Goal: Task Accomplishment & Management: Complete application form

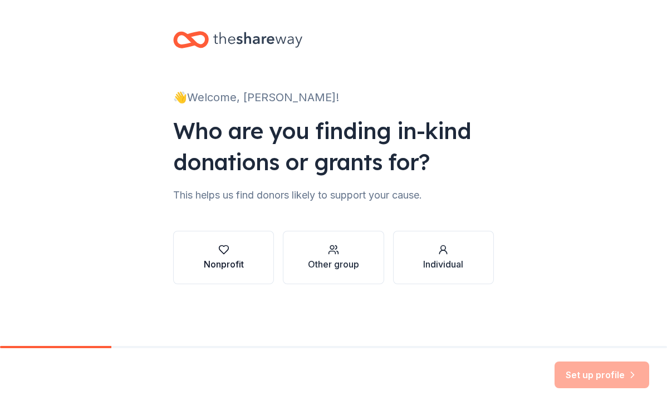
click at [254, 263] on button "Nonprofit" at bounding box center [223, 257] width 101 height 53
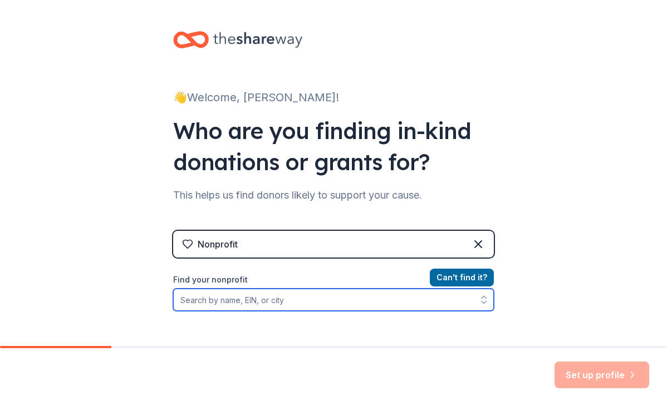
click at [358, 300] on input "Find your nonprofit" at bounding box center [333, 300] width 320 height 22
type input "shield our schools"
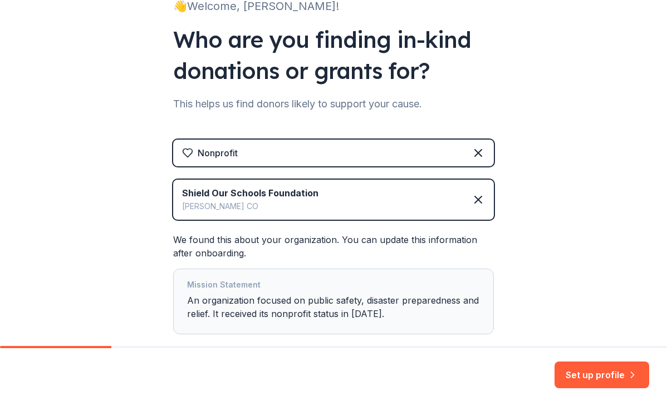
scroll to position [111, 0]
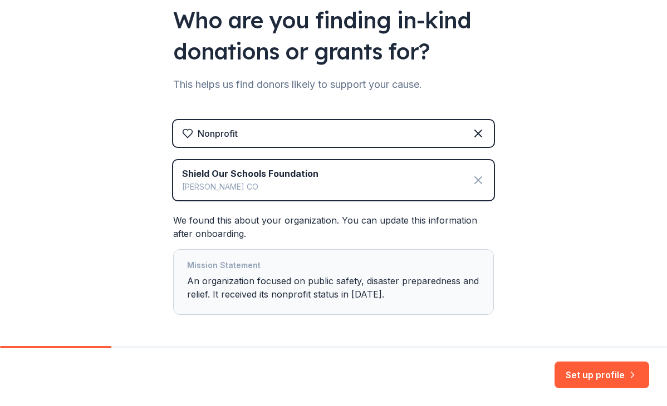
click at [475, 184] on icon at bounding box center [477, 180] width 13 height 13
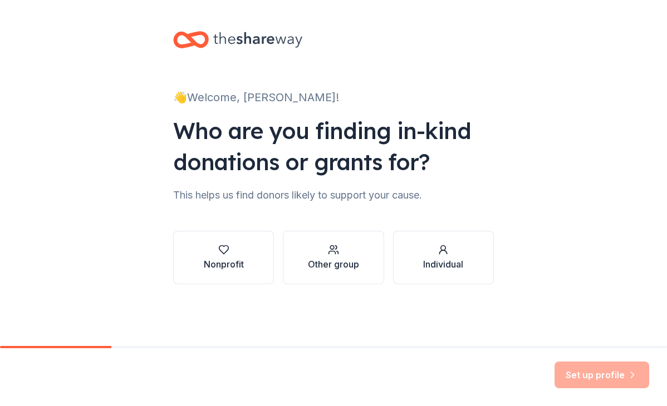
scroll to position [0, 0]
click at [225, 263] on div "Nonprofit" at bounding box center [224, 264] width 40 height 13
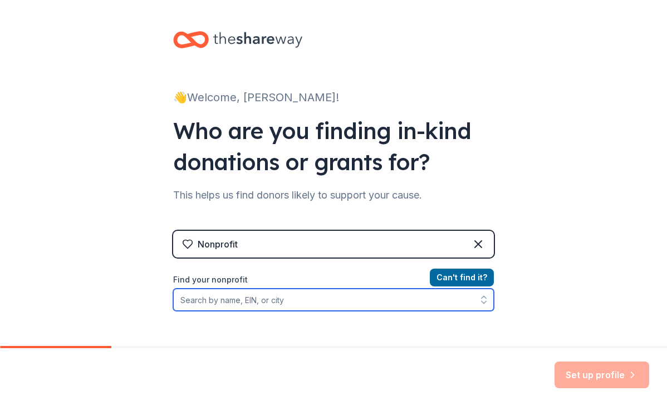
click at [220, 296] on input "Find your nonprofit" at bounding box center [333, 300] width 320 height 22
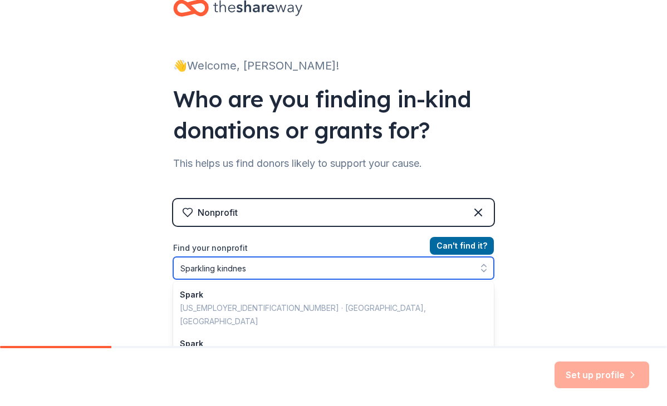
type input "Sparkling kindness"
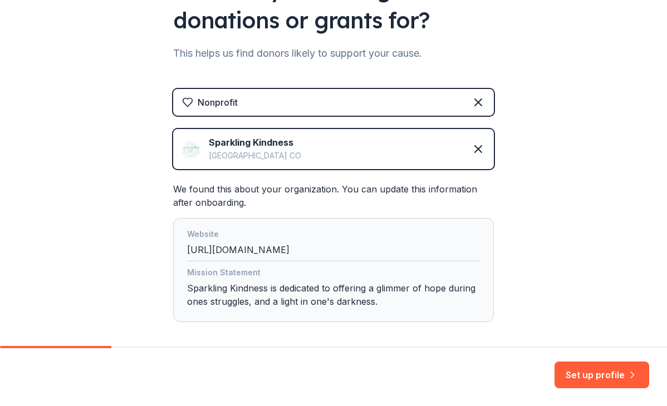
scroll to position [142, 0]
click at [595, 379] on button "Set up profile" at bounding box center [601, 375] width 95 height 27
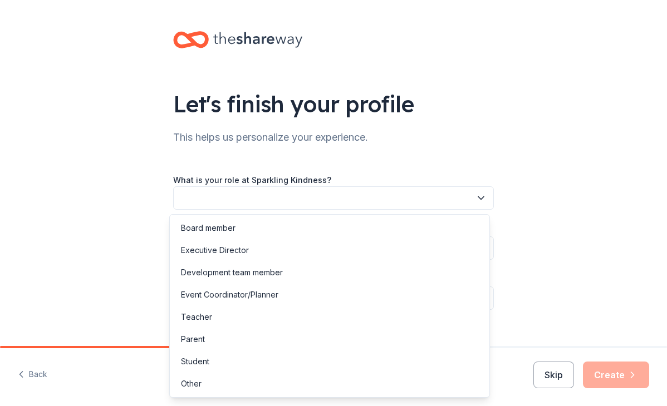
click at [466, 194] on button "button" at bounding box center [333, 197] width 320 height 23
click at [441, 223] on div "Board member" at bounding box center [329, 228] width 315 height 22
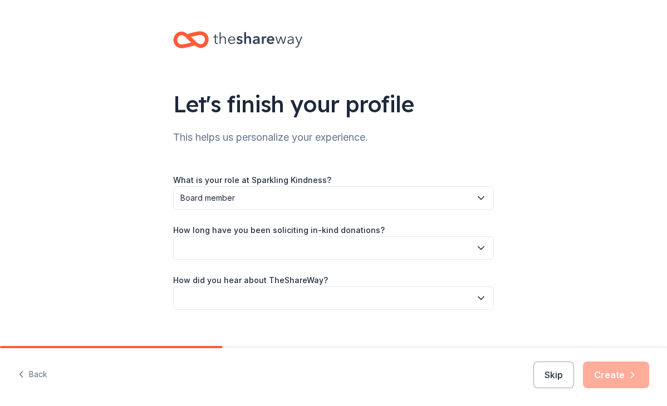
click at [391, 248] on button "button" at bounding box center [333, 247] width 320 height 23
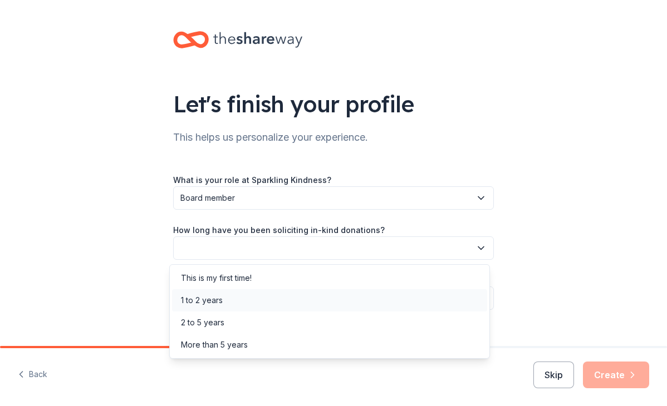
click at [358, 302] on div "1 to 2 years" at bounding box center [329, 300] width 315 height 22
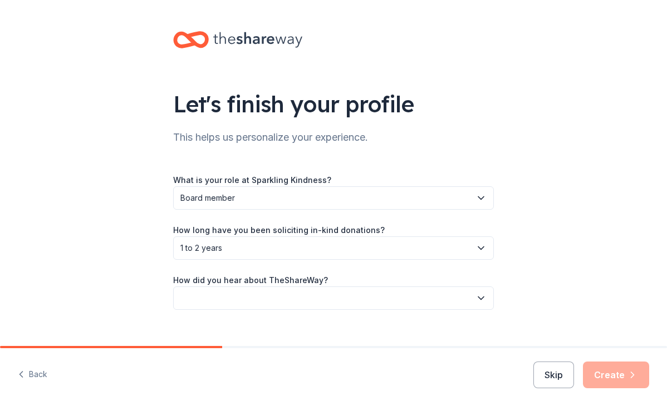
scroll to position [17, 0]
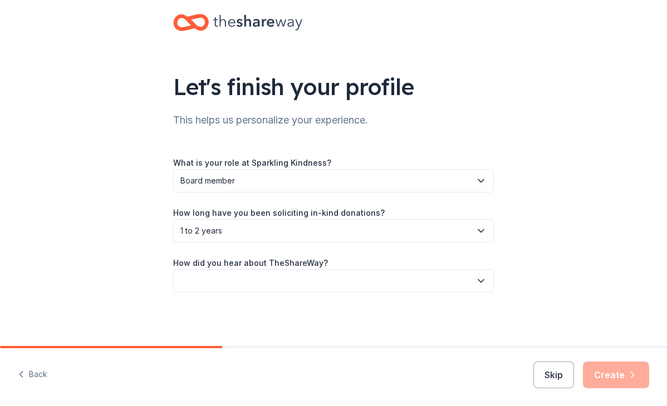
click at [352, 287] on button "button" at bounding box center [333, 280] width 320 height 23
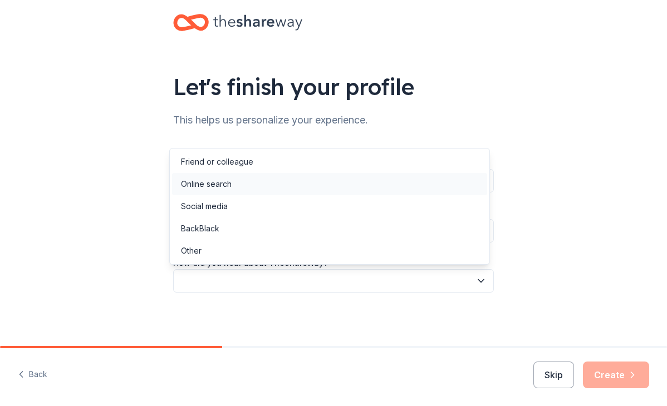
click at [362, 191] on div "Online search" at bounding box center [329, 184] width 315 height 22
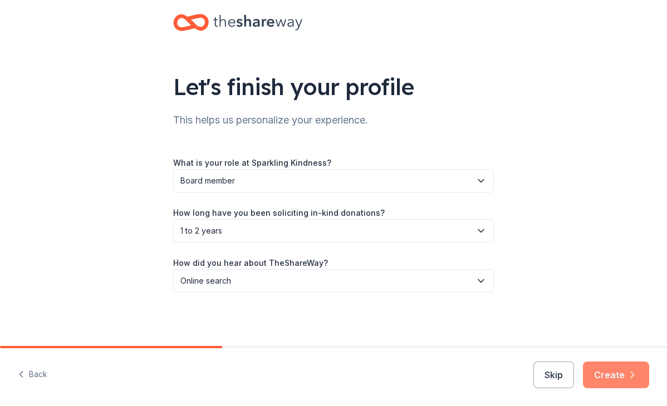
click at [602, 373] on button "Create" at bounding box center [616, 375] width 66 height 27
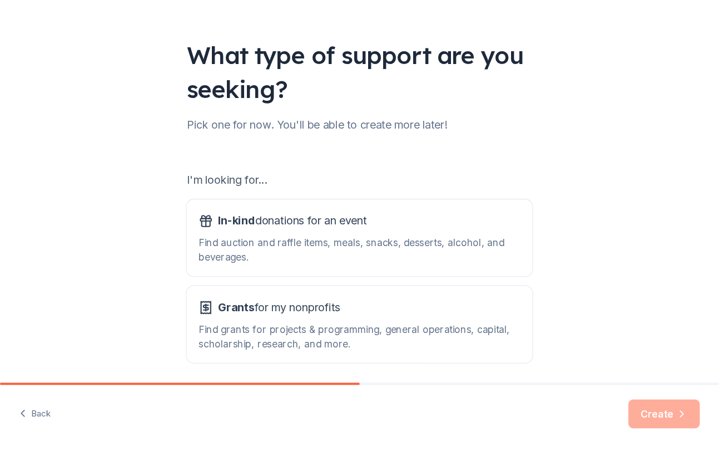
scroll to position [103, 0]
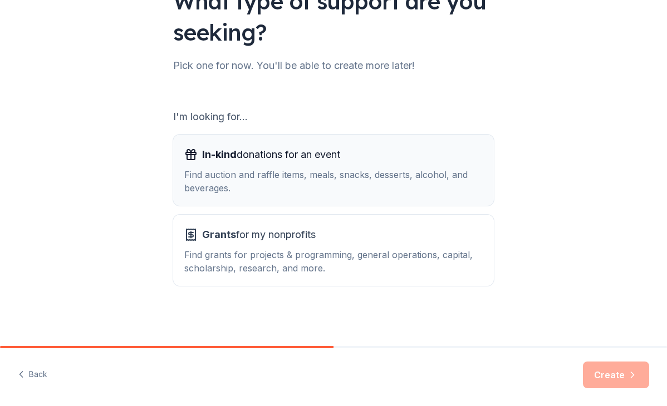
click at [344, 178] on div "Find auction and raffle items, meals, snacks, desserts, alcohol, and beverages." at bounding box center [333, 181] width 298 height 27
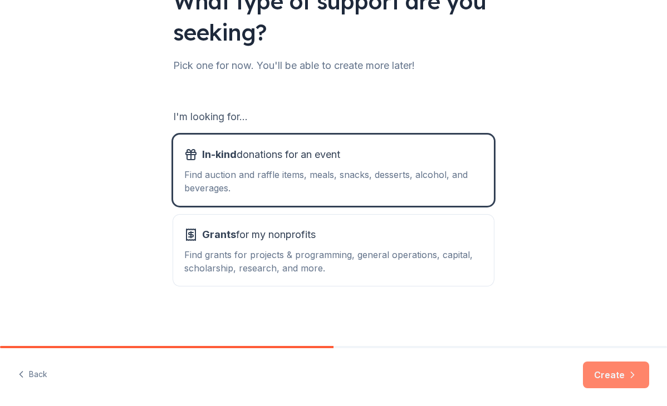
click at [610, 371] on button "Create" at bounding box center [616, 375] width 66 height 27
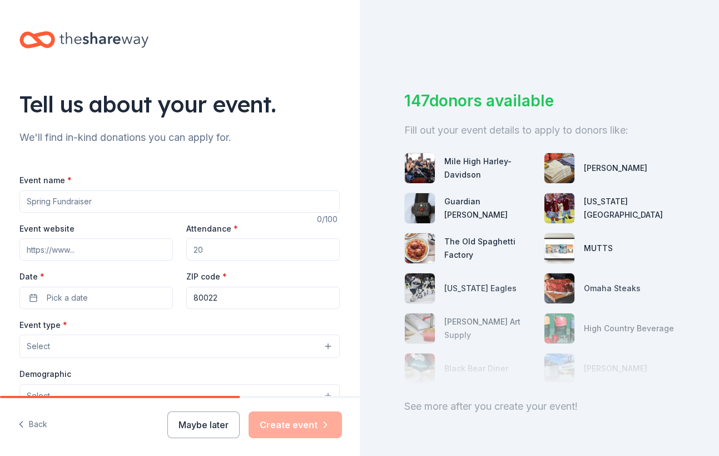
click at [95, 201] on input "Event name *" at bounding box center [179, 201] width 320 height 22
type input "C"
type input "2nd Annual Car Show and Cornhole Tournament"
type input "[DOMAIN_NAME]"
type input "65"
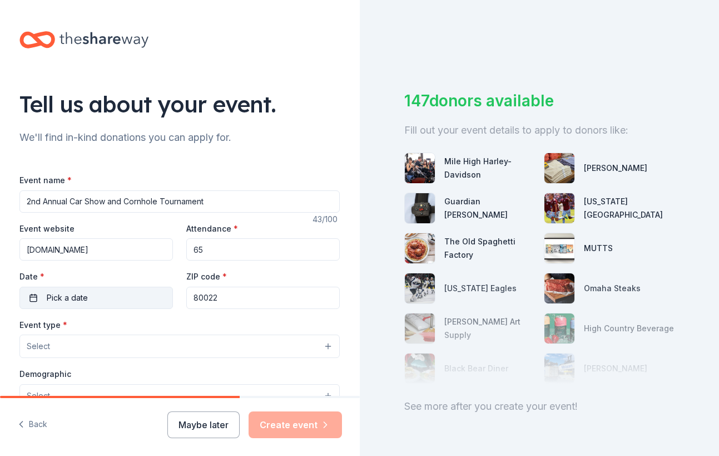
click at [34, 301] on button "Pick a date" at bounding box center [96, 298] width 154 height 22
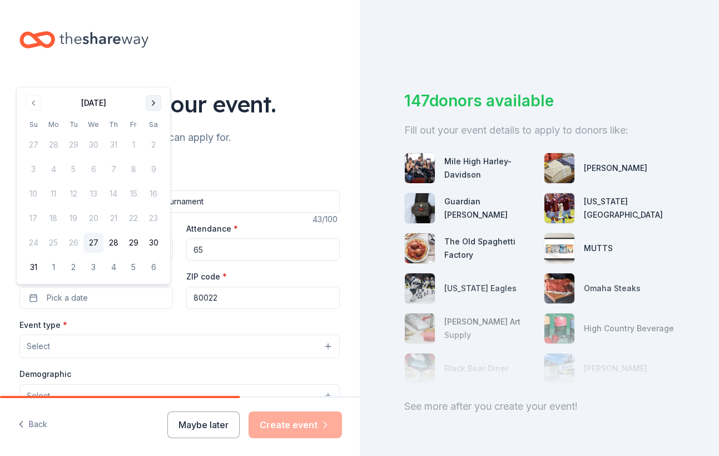
click at [159, 103] on button "Go to next month" at bounding box center [154, 103] width 16 height 16
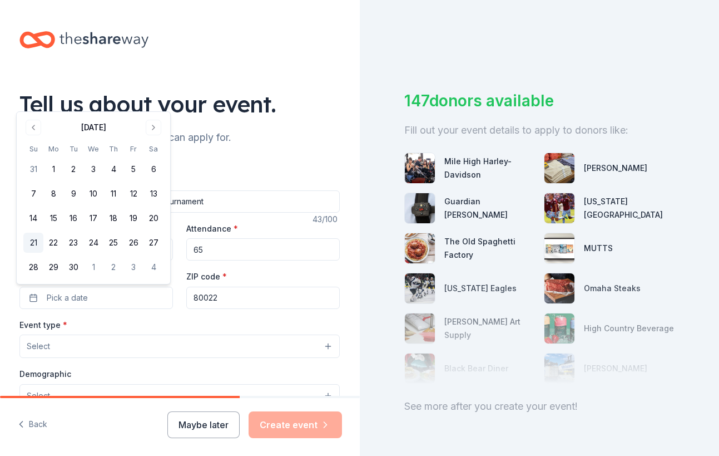
click at [34, 240] on button "21" at bounding box center [33, 243] width 20 height 20
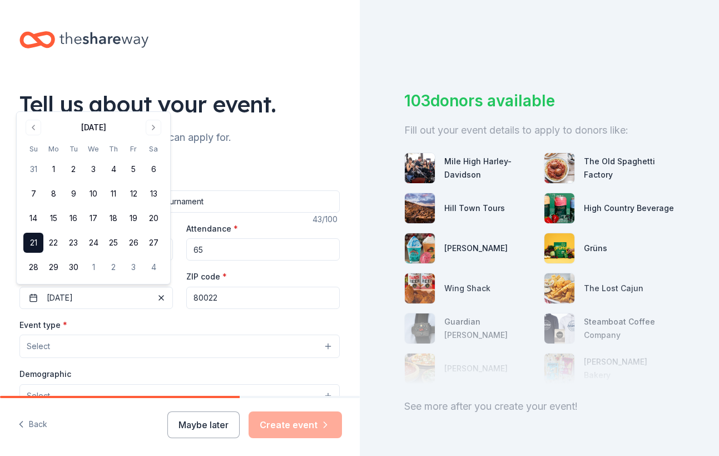
click at [219, 318] on div "Event type * Select" at bounding box center [179, 338] width 320 height 41
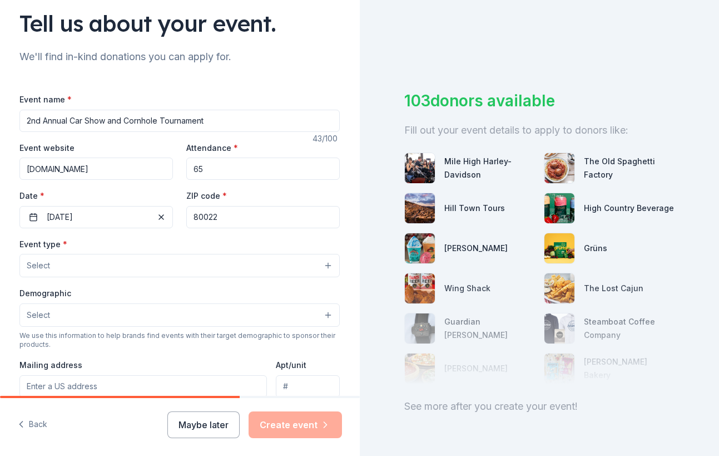
scroll to position [81, 0]
click at [127, 267] on button "Select" at bounding box center [179, 264] width 320 height 23
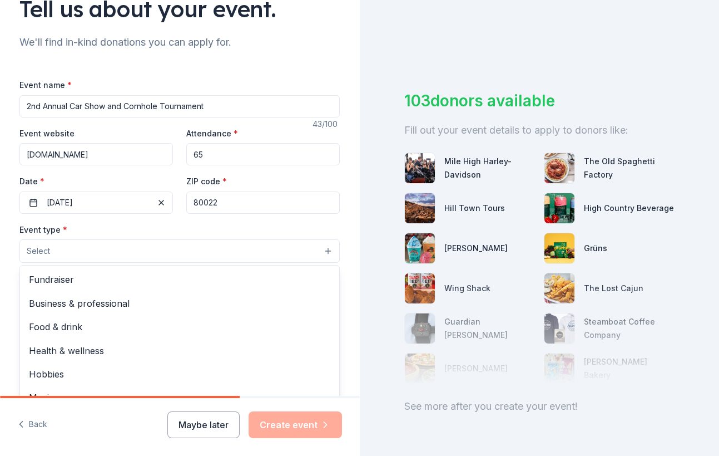
scroll to position [96, 0]
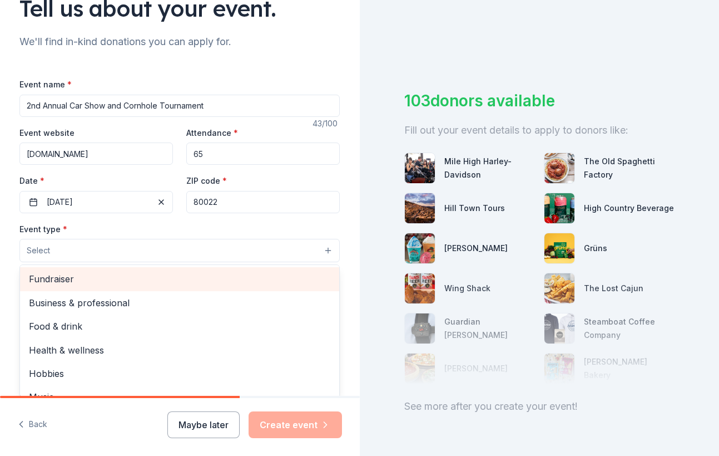
click at [69, 277] on span "Fundraiser" at bounding box center [180, 279] width 302 height 14
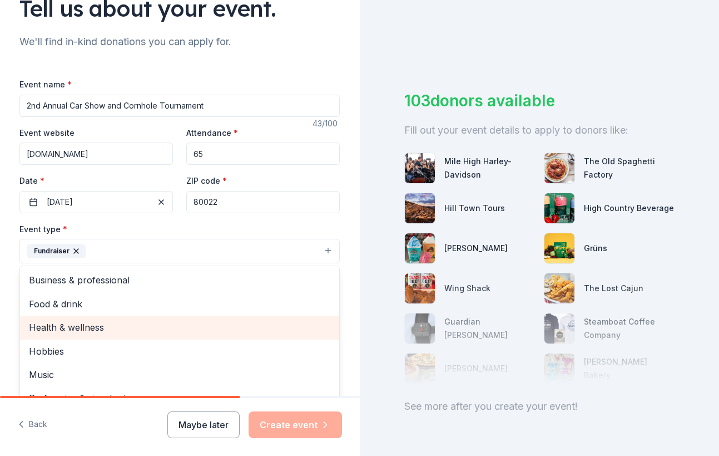
scroll to position [13, 0]
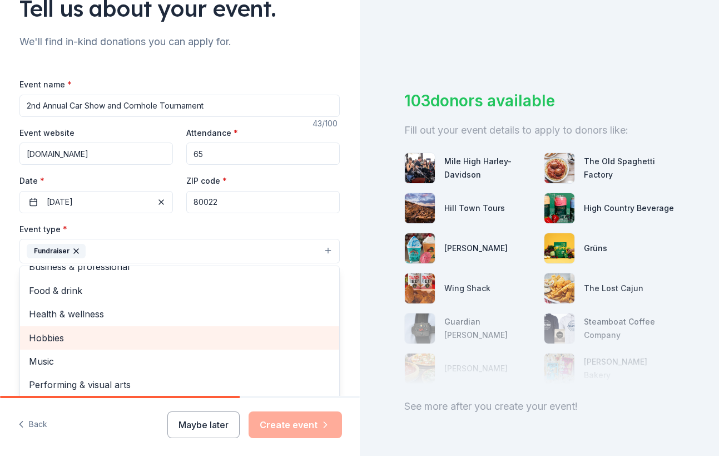
click at [139, 338] on span "Hobbies" at bounding box center [180, 338] width 302 height 14
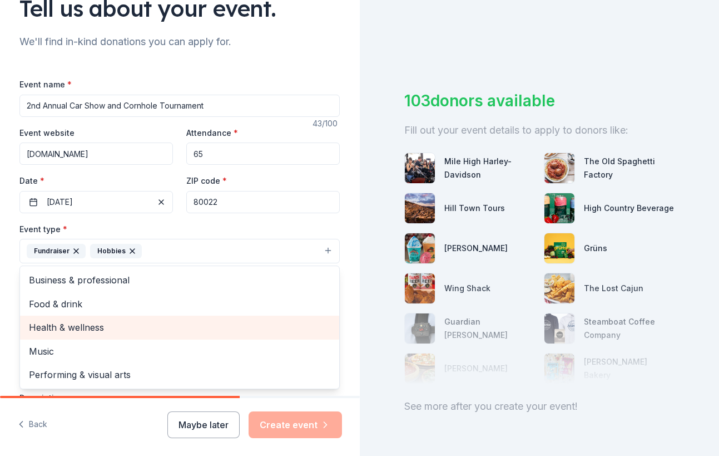
scroll to position [0, 0]
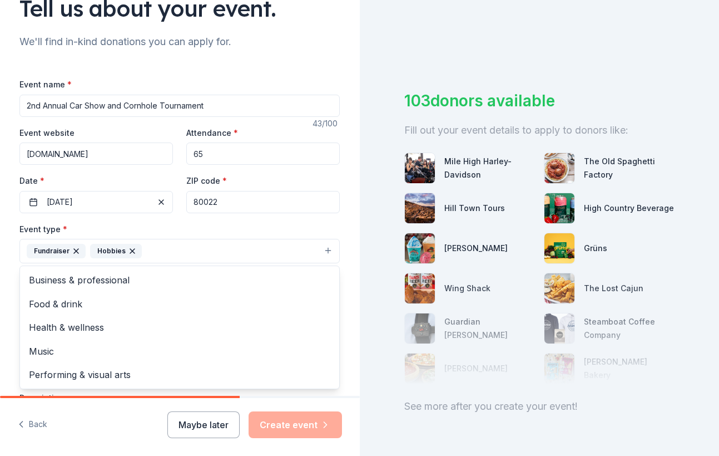
click at [248, 228] on div "Event type * Fundraiser Hobbies Business & professional Food & drink Health & w…" at bounding box center [179, 243] width 320 height 42
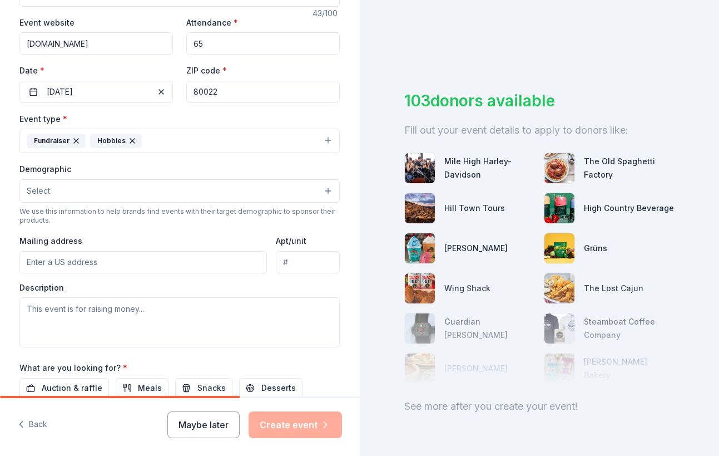
scroll to position [208, 0]
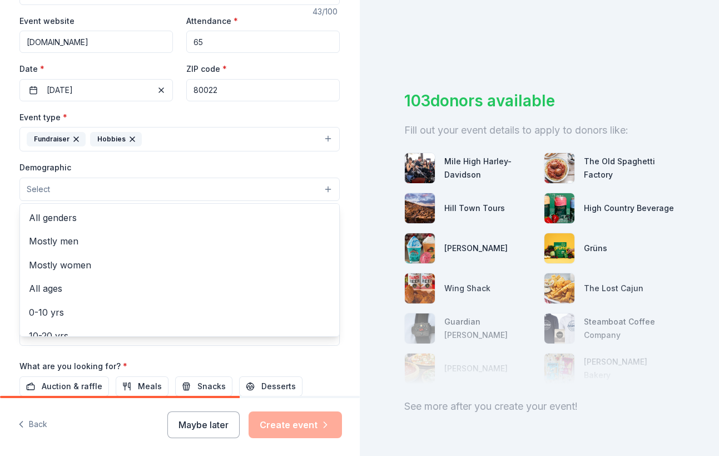
click at [176, 191] on button "Select" at bounding box center [179, 188] width 320 height 23
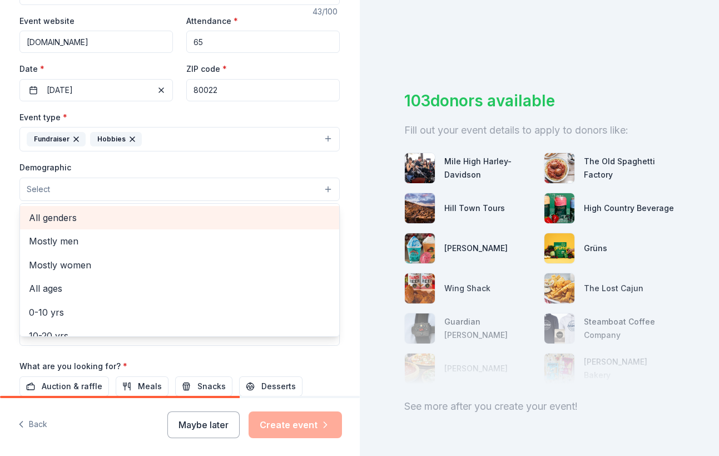
click at [101, 223] on span "All genders" at bounding box center [180, 217] width 302 height 14
click at [101, 223] on span "Mostly men" at bounding box center [180, 218] width 302 height 14
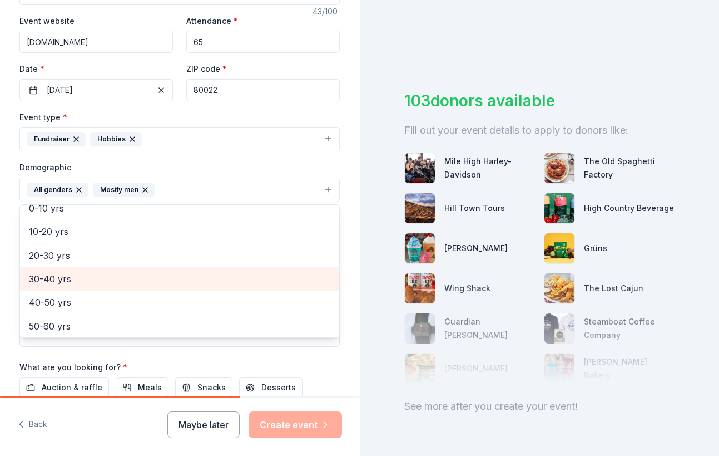
scroll to position [60, 0]
click at [72, 280] on span "30-40 yrs" at bounding box center [180, 276] width 302 height 14
click at [71, 273] on span "40-50 yrs" at bounding box center [180, 276] width 302 height 14
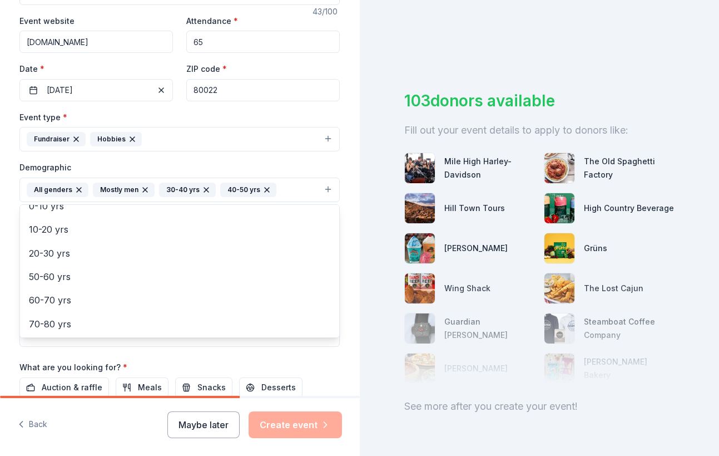
click at [187, 164] on div "Demographic All genders Mostly men 30-40 yrs 40-50 yrs Mostly women All ages [D…" at bounding box center [179, 181] width 320 height 42
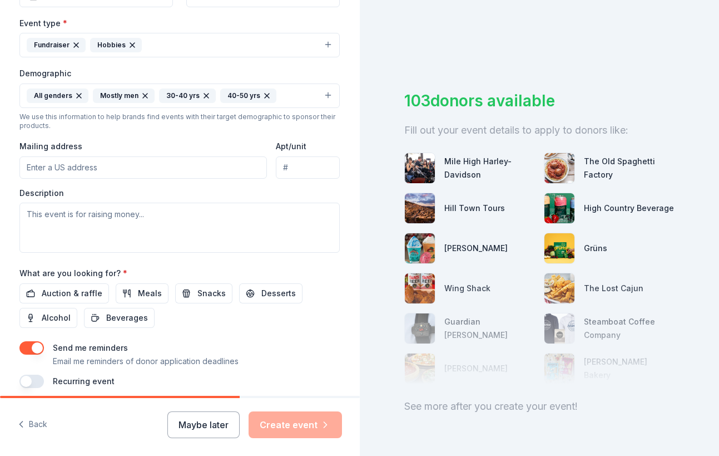
scroll to position [302, 0]
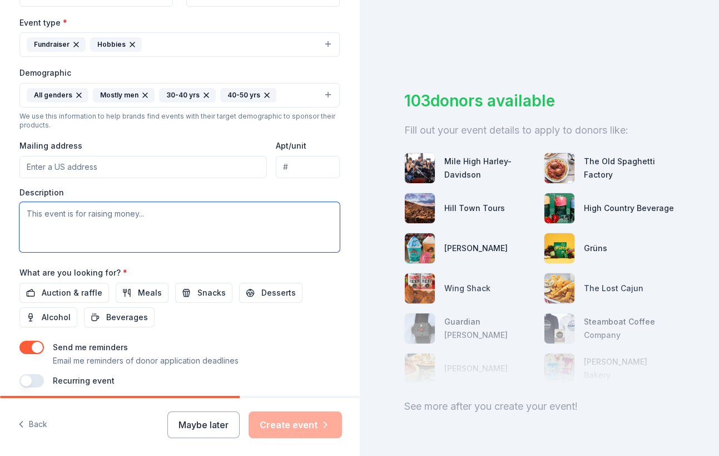
click at [77, 218] on textarea at bounding box center [179, 227] width 320 height 50
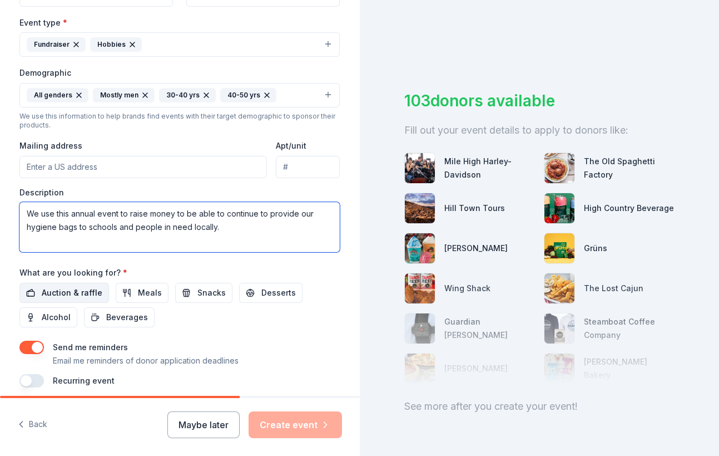
type textarea "We use this annual event to raise money to be able to continue to provide our h…"
click at [74, 294] on span "Auction & raffle" at bounding box center [72, 292] width 61 height 13
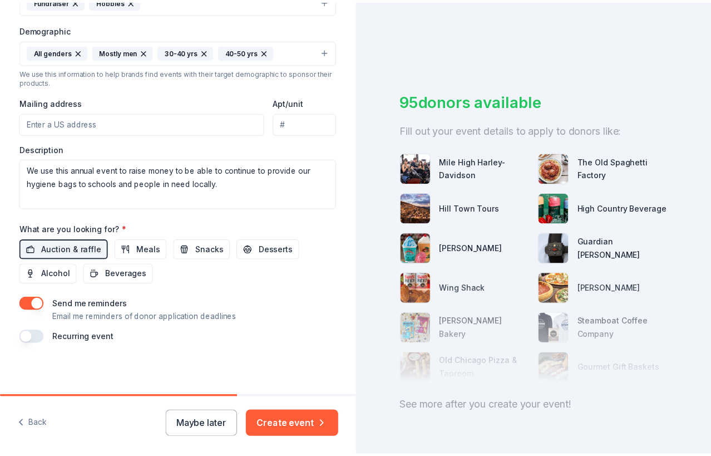
scroll to position [347, 0]
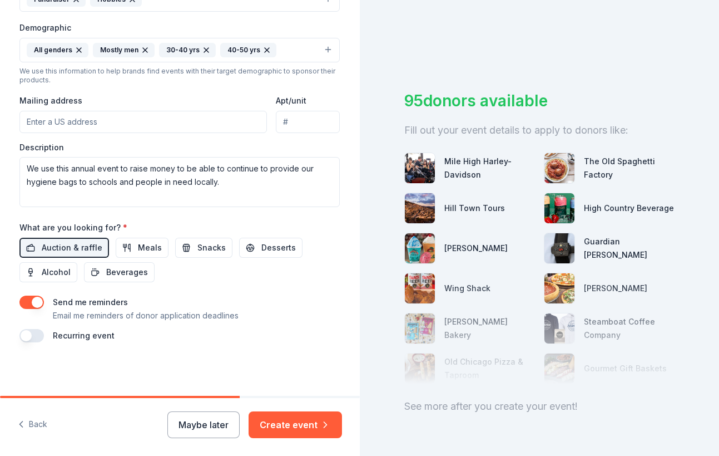
click at [23, 301] on button "button" at bounding box center [31, 301] width 24 height 13
click at [309, 406] on button "Create event" at bounding box center [295, 424] width 93 height 27
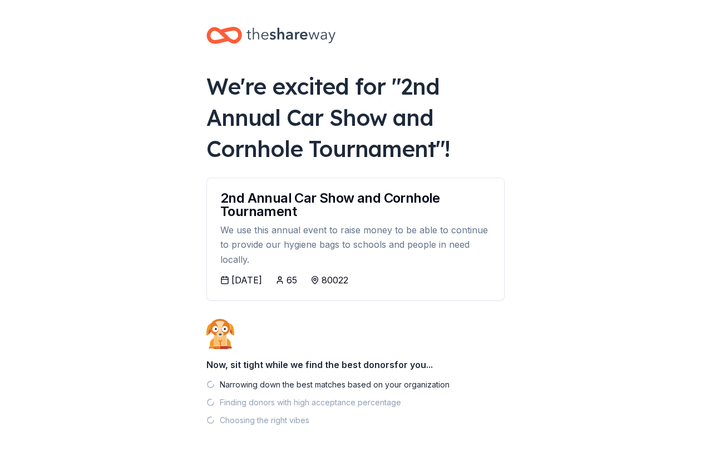
scroll to position [45, 0]
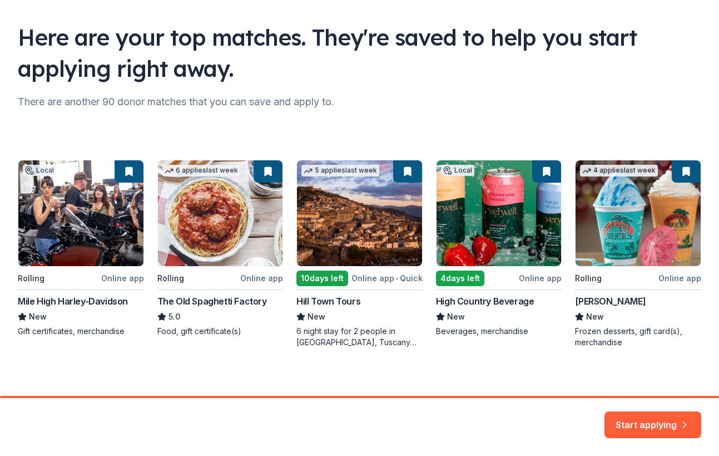
scroll to position [72, 0]
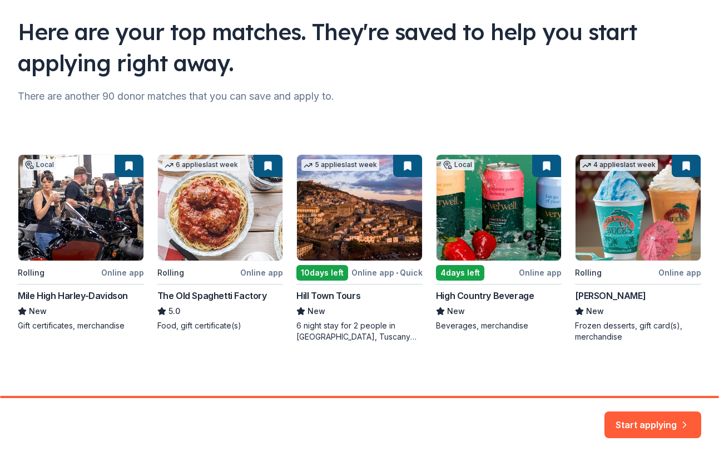
click at [77, 207] on div "Local Rolling Online app Mile High Harley-Davidson New Gift certificates, merch…" at bounding box center [360, 248] width 684 height 188
click at [251, 220] on div "Local Rolling Online app Mile High Harley-Davidson New Gift certificates, merch…" at bounding box center [360, 248] width 684 height 188
click at [123, 168] on div "Local Rolling Online app Mile High Harley-Davidson New Gift certificates, merch…" at bounding box center [360, 248] width 684 height 188
click at [87, 219] on div "Local Rolling Online app Mile High Harley-Davidson New Gift certificates, merch…" at bounding box center [360, 248] width 684 height 188
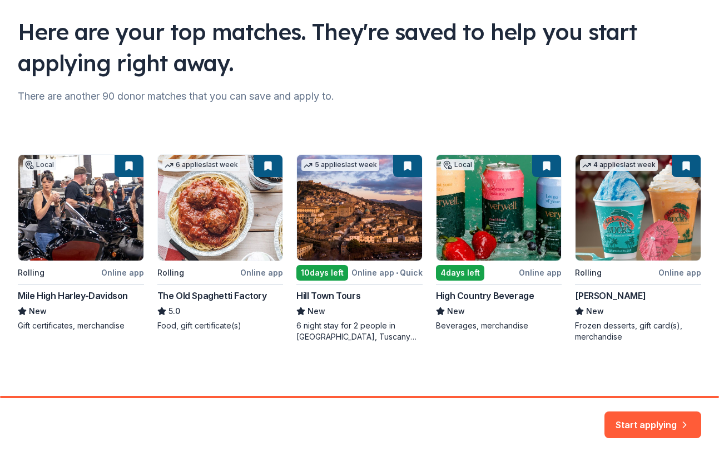
click at [104, 215] on div "Local Rolling Online app Mile High Harley-Davidson New Gift certificates, merch…" at bounding box center [360, 248] width 684 height 188
click at [653, 406] on button "Start applying" at bounding box center [653, 418] width 97 height 27
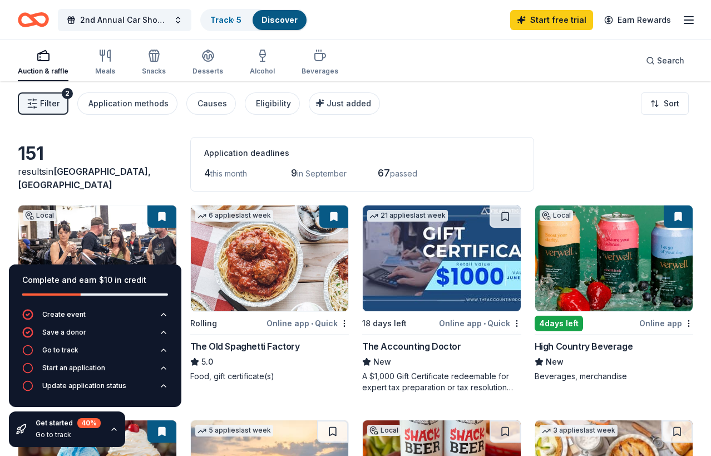
click at [101, 228] on img at bounding box center [97, 258] width 158 height 106
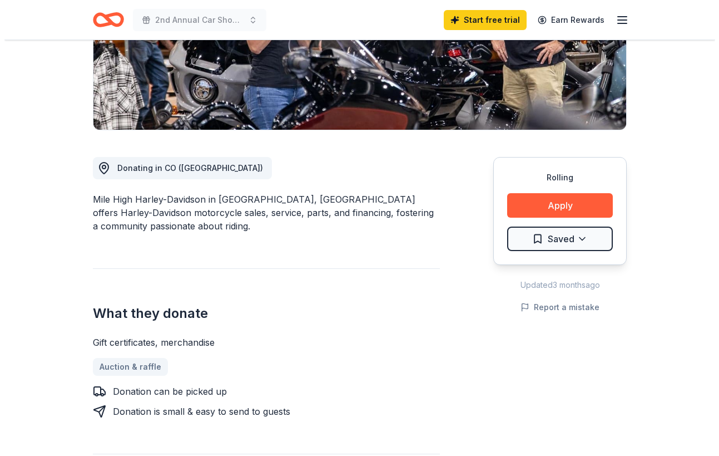
scroll to position [208, 0]
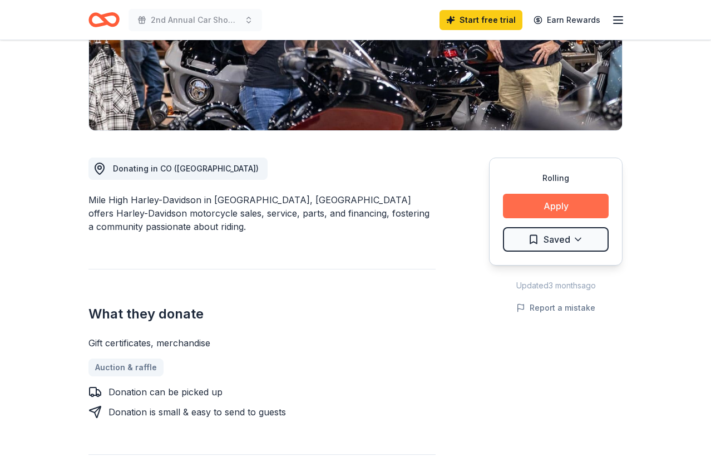
click at [571, 203] on button "Apply" at bounding box center [556, 206] width 106 height 24
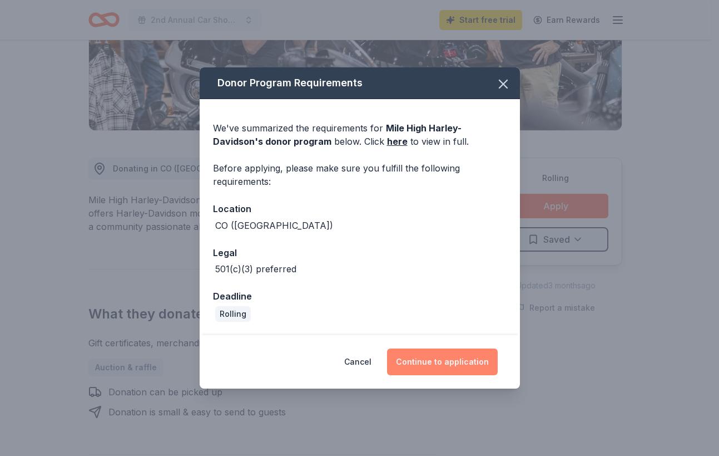
click at [436, 368] on button "Continue to application" at bounding box center [442, 361] width 111 height 27
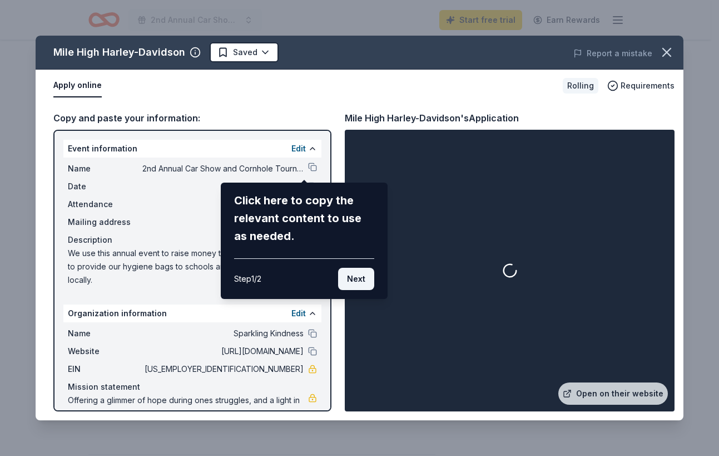
click at [357, 274] on button "Next" at bounding box center [356, 279] width 36 height 22
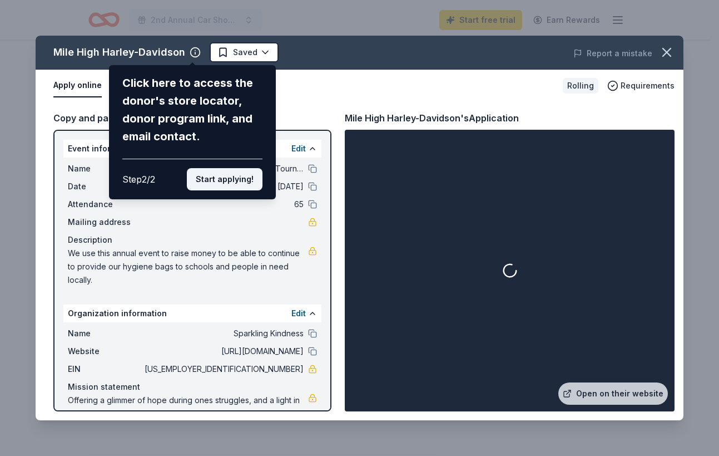
click at [202, 183] on button "Start applying!" at bounding box center [225, 179] width 76 height 22
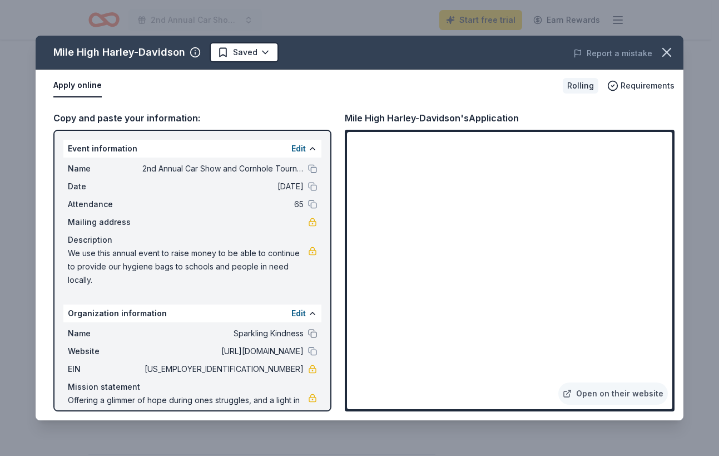
click at [308, 333] on button at bounding box center [312, 333] width 9 height 9
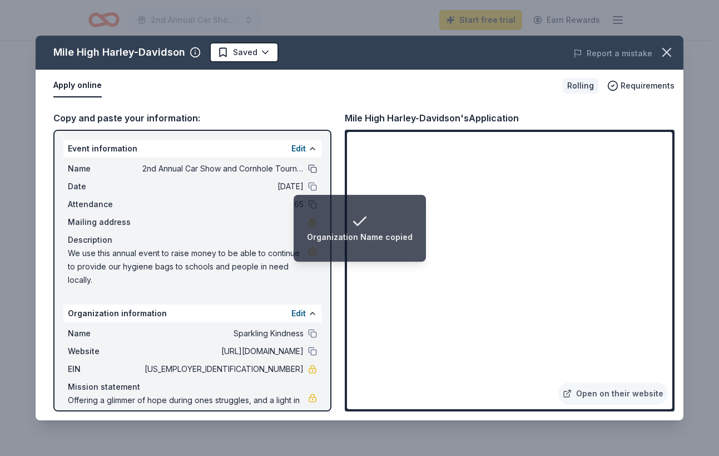
click at [308, 168] on button at bounding box center [312, 168] width 9 height 9
click at [308, 186] on button at bounding box center [312, 186] width 9 height 9
